Goal: Transaction & Acquisition: Purchase product/service

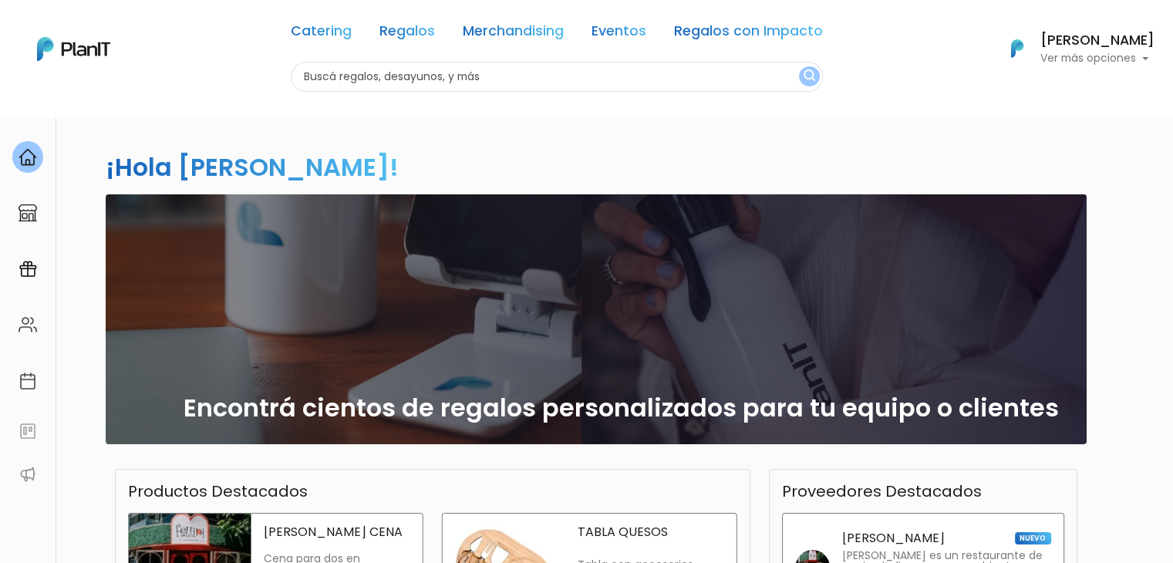
click at [401, 81] on input "text" at bounding box center [557, 77] width 532 height 30
click at [396, 41] on link "Regalos" at bounding box center [407, 34] width 56 height 19
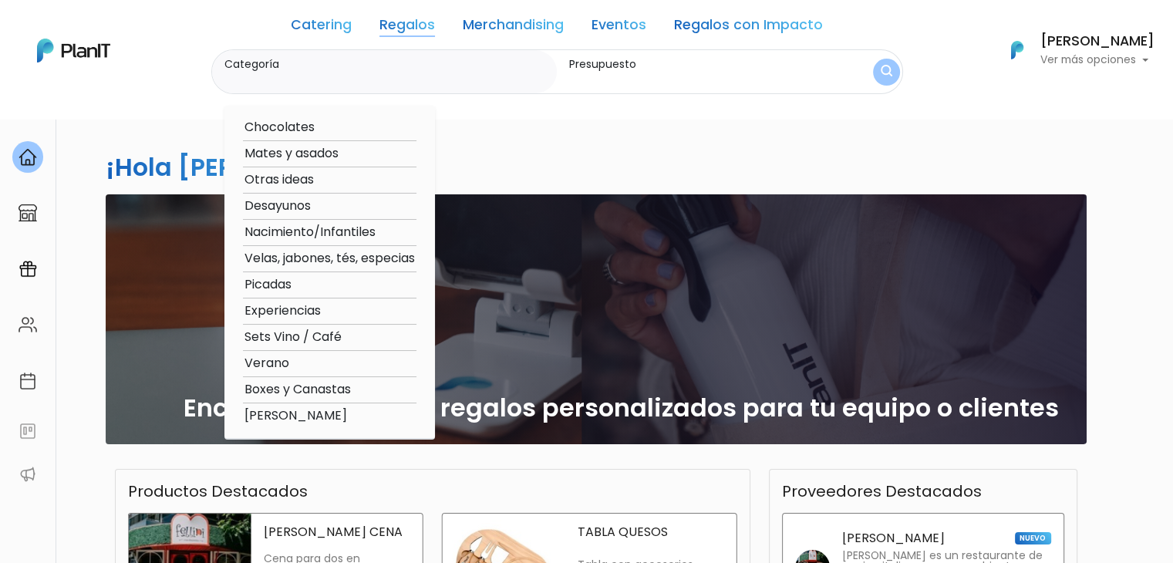
click at [327, 157] on option "Mates y asados" at bounding box center [330, 153] width 174 height 19
type input "Mates y asados"
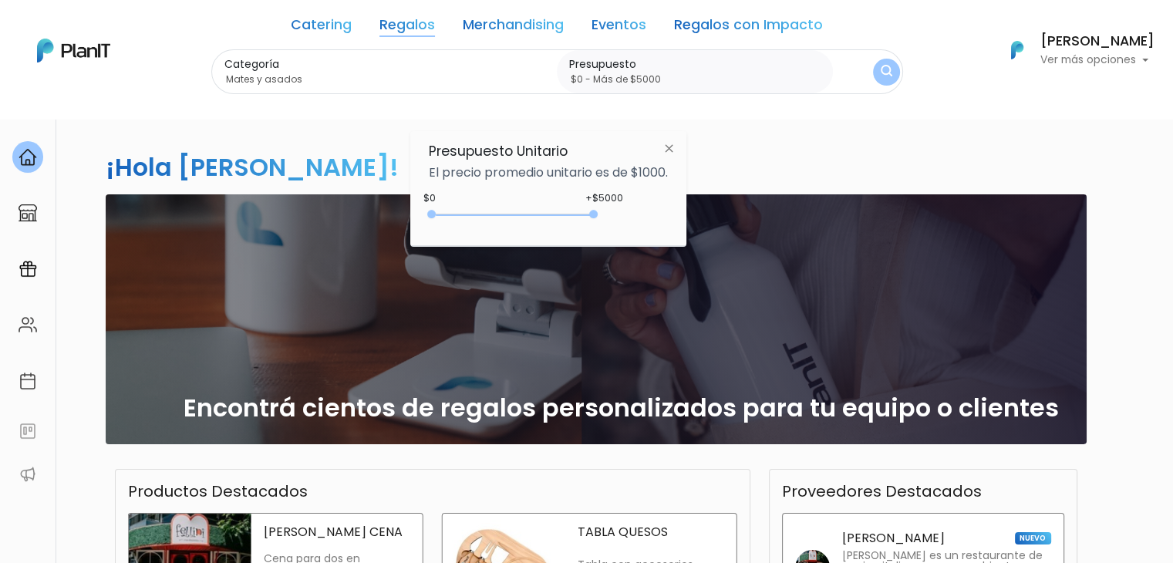
type input "$0 - Más de $5000"
drag, startPoint x: 467, startPoint y: 211, endPoint x: 629, endPoint y: 243, distance: 165.2
click at [629, 243] on div "Presupuesto Unitario El precio promedio unitario es de $1000. +$5000 $0 0 : 500…" at bounding box center [548, 188] width 276 height 115
click at [881, 74] on img "submit" at bounding box center [887, 72] width 12 height 15
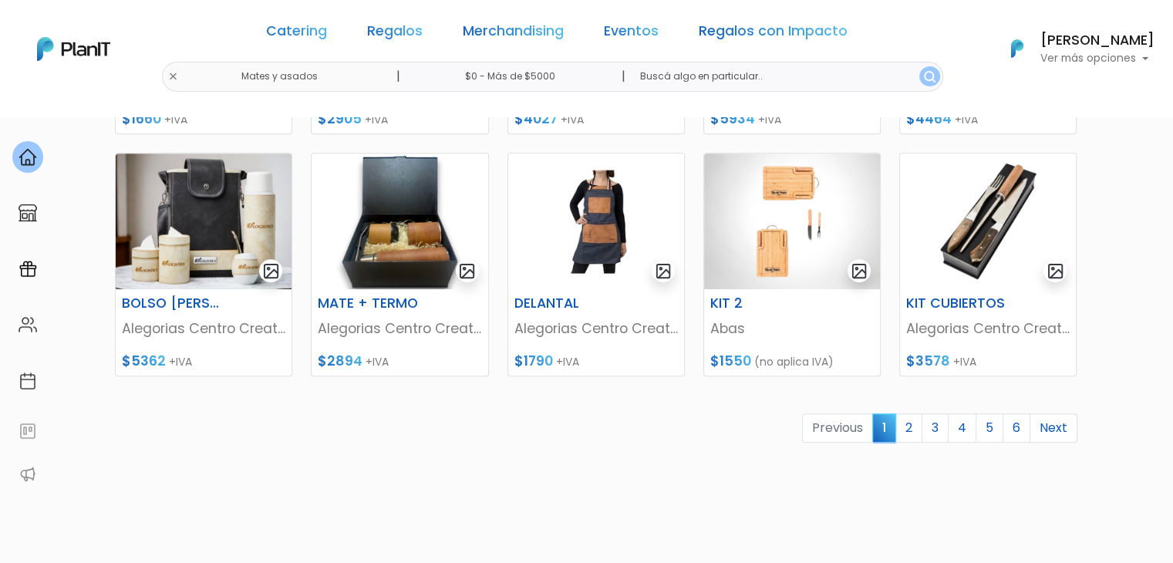
scroll to position [698, 0]
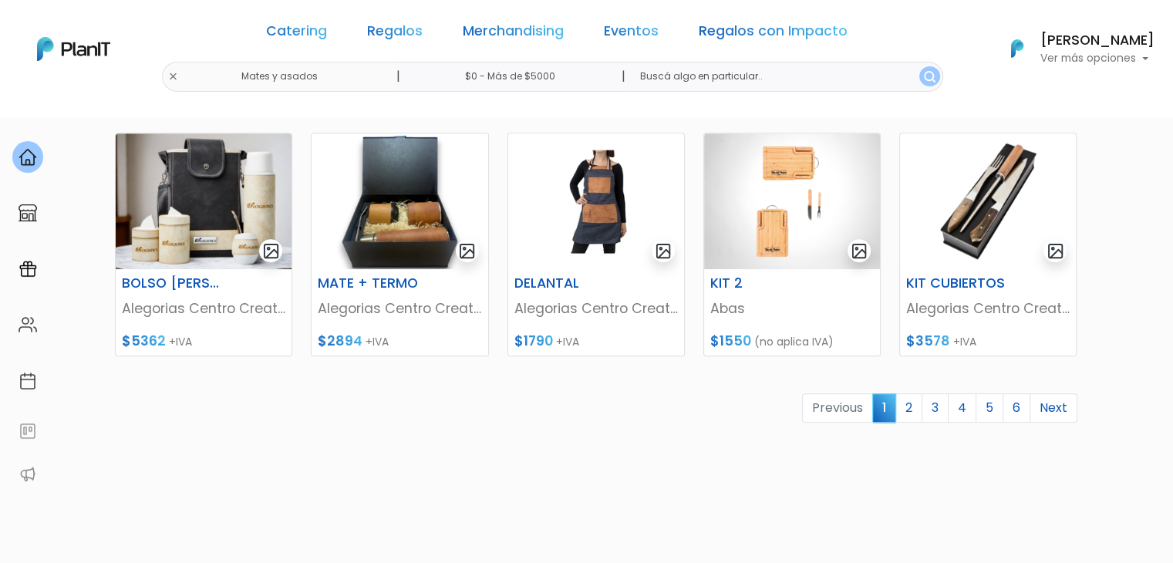
drag, startPoint x: 1184, startPoint y: 91, endPoint x: 1184, endPoint y: 368, distance: 276.9
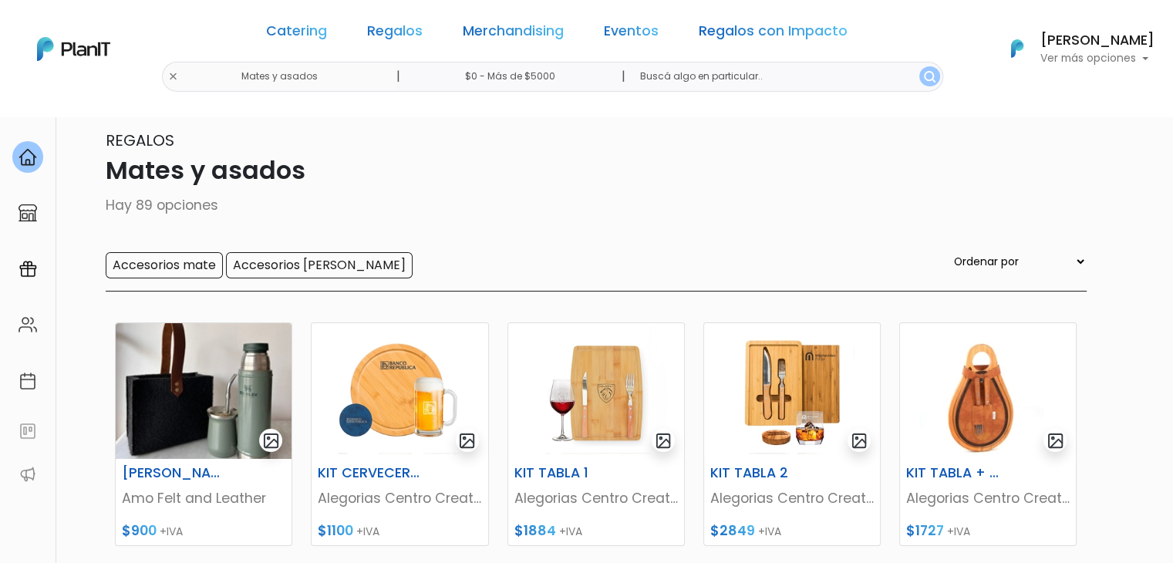
scroll to position [0, 0]
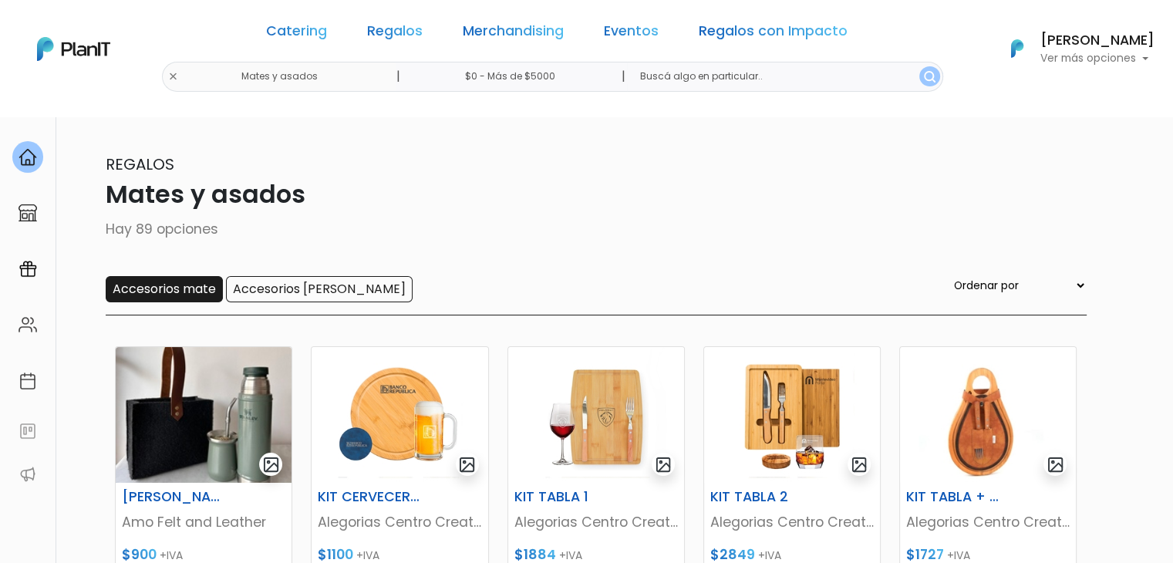
click at [167, 288] on input "Accesorios mate" at bounding box center [164, 289] width 117 height 26
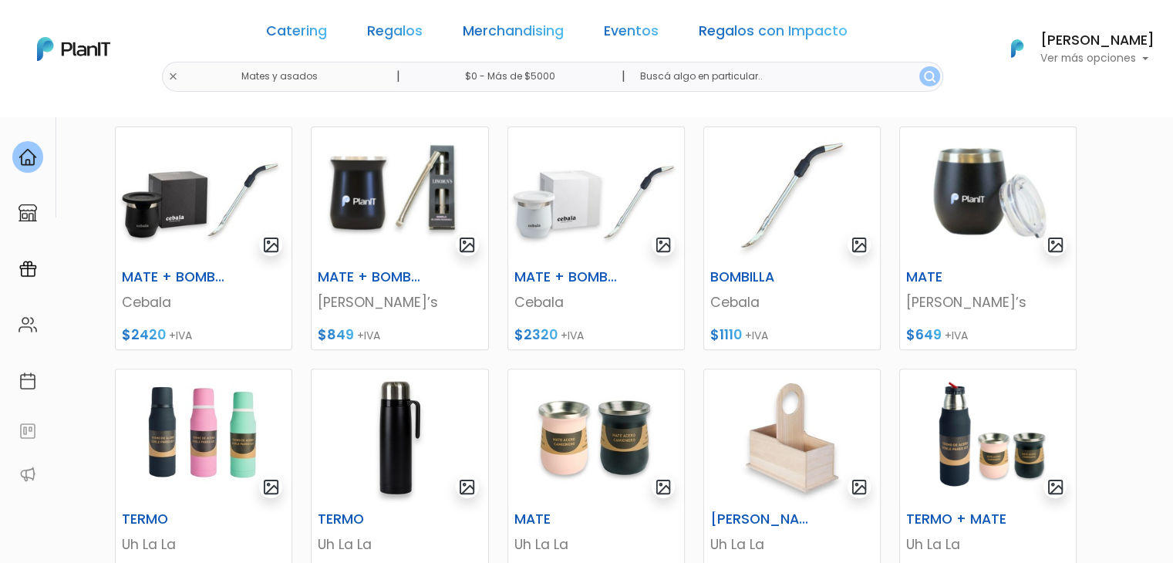
scroll to position [459, 0]
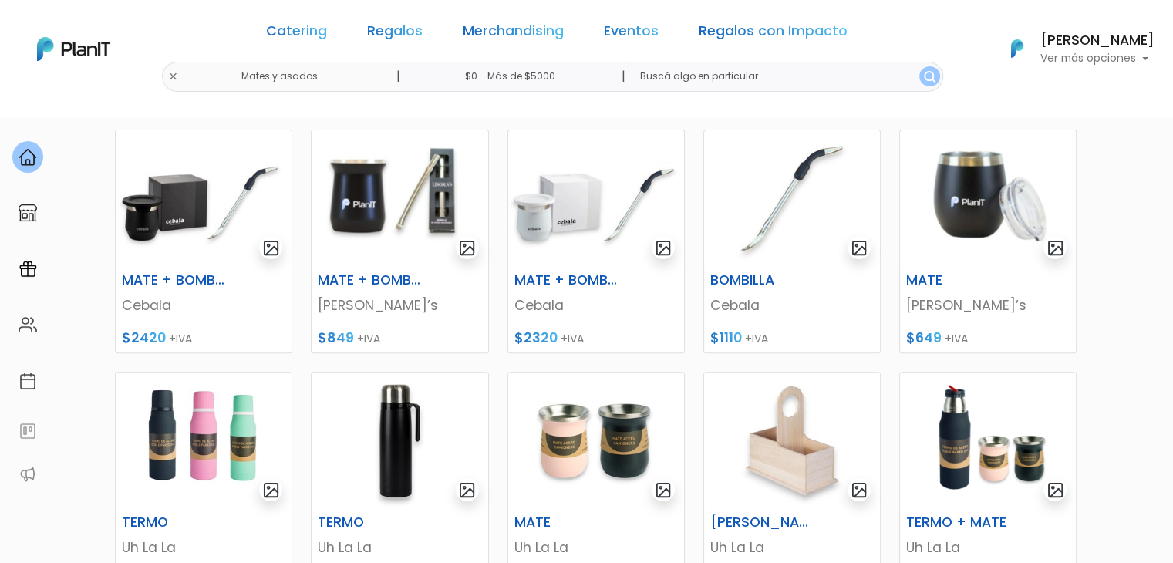
drag, startPoint x: 1184, startPoint y: 63, endPoint x: 1175, endPoint y: 245, distance: 182.2
click at [946, 183] on img at bounding box center [988, 198] width 176 height 136
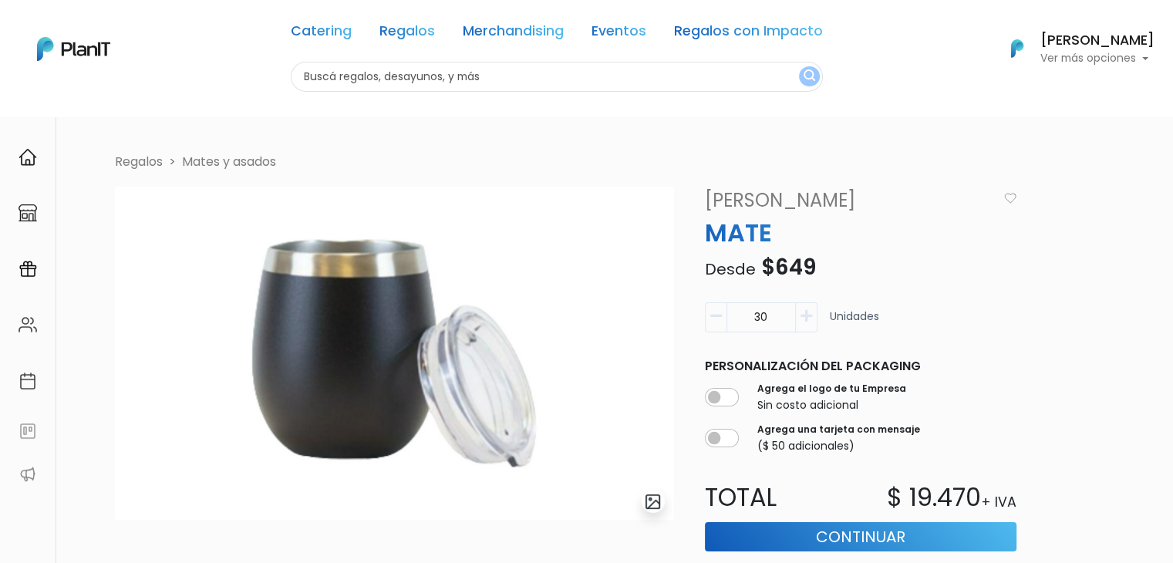
drag, startPoint x: 771, startPoint y: 312, endPoint x: 721, endPoint y: 312, distance: 50.1
click at [721, 312] on div "30" at bounding box center [761, 317] width 113 height 30
type input "50"
click at [1016, 280] on p "Desde $649" at bounding box center [861, 267] width 330 height 32
click at [293, 70] on input "text" at bounding box center [557, 77] width 532 height 30
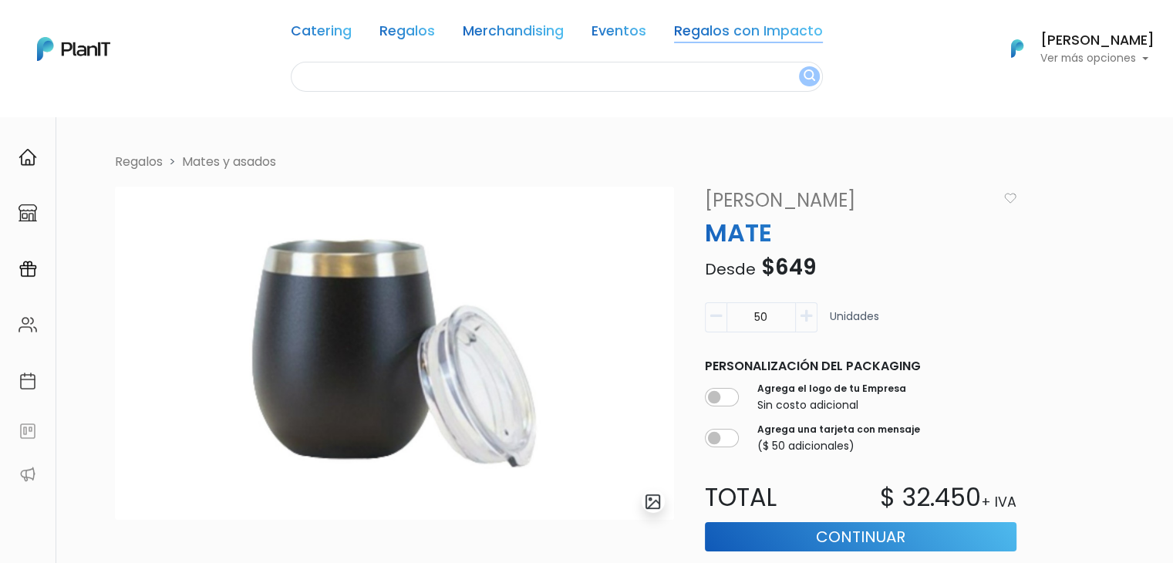
click at [703, 35] on link "Regalos con Impacto" at bounding box center [748, 34] width 149 height 19
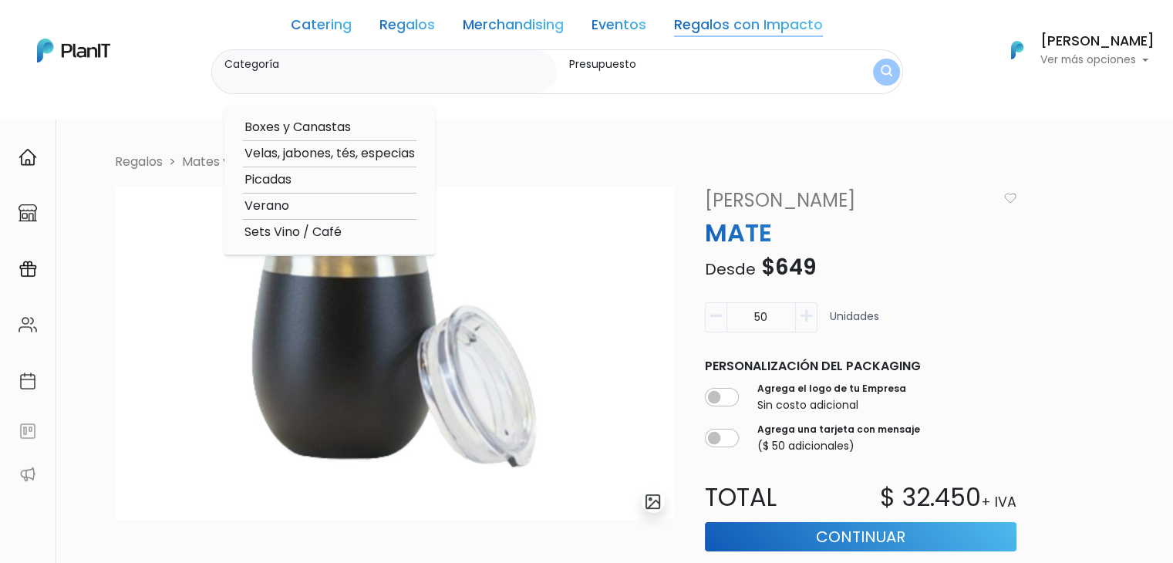
click at [743, 25] on link "Regalos con Impacto" at bounding box center [748, 28] width 149 height 19
click at [305, 129] on option "Boxes y Canastas" at bounding box center [330, 127] width 174 height 19
type input "Boxes y Canastas"
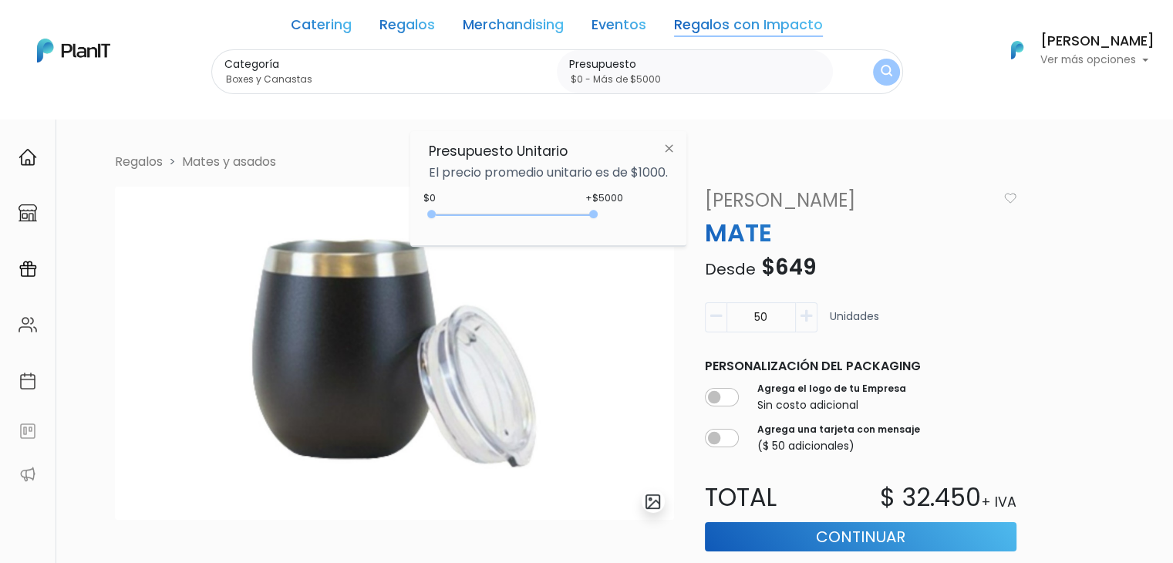
type input "$0 - Más de $5000"
drag, startPoint x: 462, startPoint y: 210, endPoint x: 668, endPoint y: 238, distance: 207.9
click at [668, 238] on div "Presupuesto Unitario El precio promedio unitario es de $1000. +$5000 $0 0 : 500…" at bounding box center [548, 188] width 276 height 115
click at [888, 78] on button "submit" at bounding box center [886, 72] width 27 height 27
